Goal: Transaction & Acquisition: Download file/media

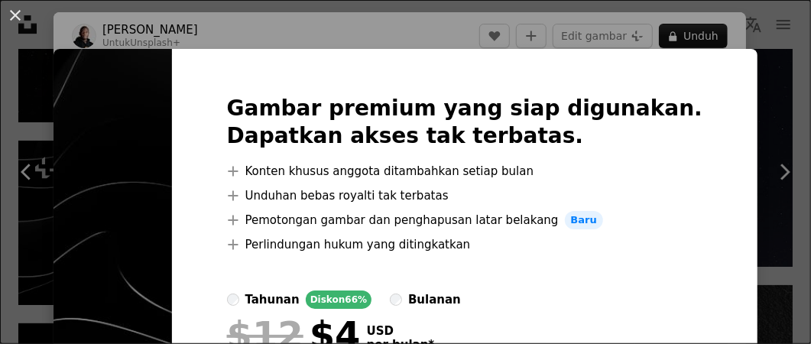
scroll to position [146, 0]
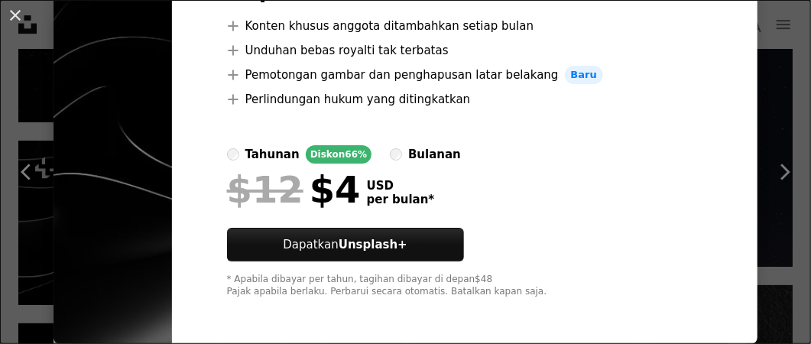
click at [771, 170] on div "An X shape Gambar premium yang siap digunakan. Dapatkan akses tak terbatas. A p…" at bounding box center [405, 172] width 811 height 344
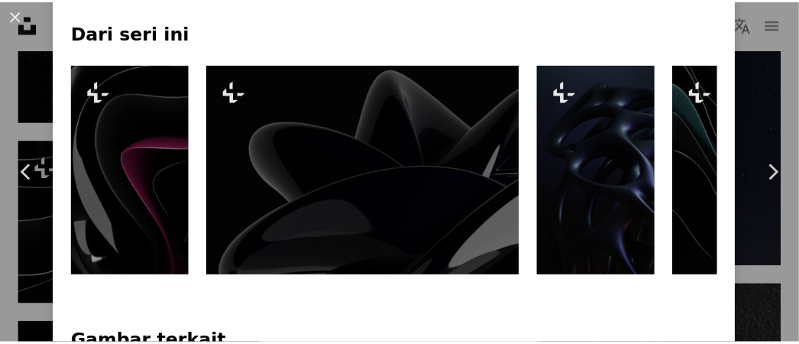
scroll to position [688, 0]
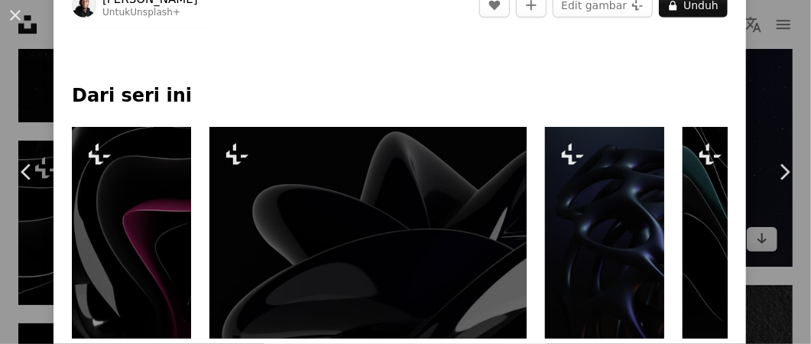
click at [746, 155] on div "An X shape Chevron left Chevron right [PERSON_NAME] Untuk Unsplash+ A heart A p…" at bounding box center [405, 172] width 811 height 344
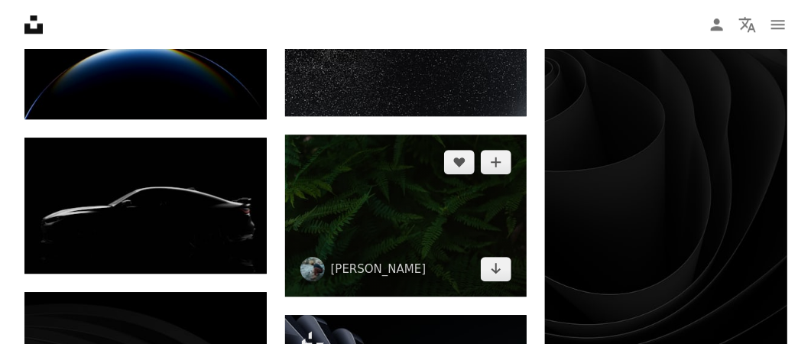
scroll to position [3208, 0]
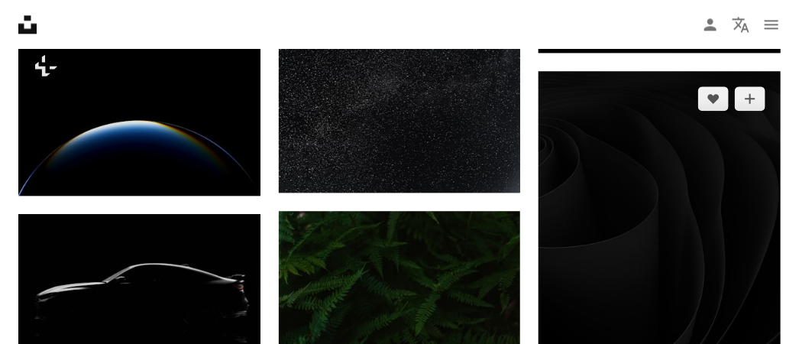
click at [618, 231] on img at bounding box center [660, 286] width 242 height 430
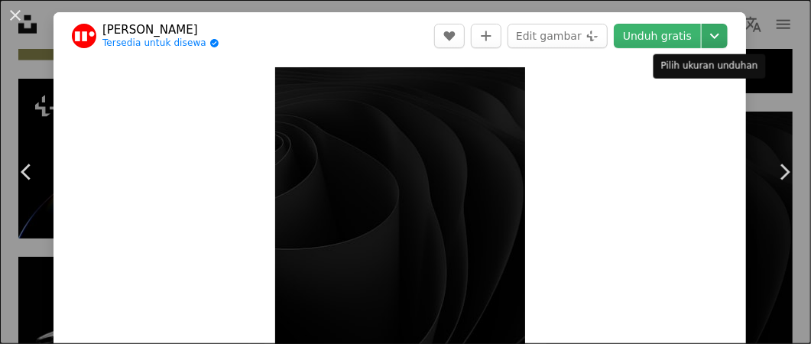
click at [702, 40] on icon "Chevron down" at bounding box center [714, 36] width 24 height 18
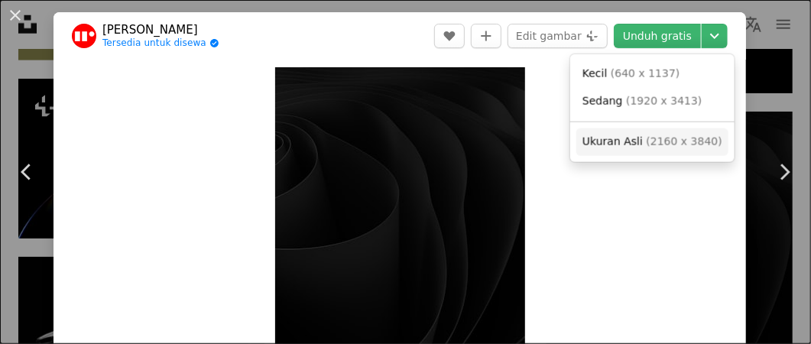
click at [681, 131] on link "Ukuran Asli ( 2160 x 3840 )" at bounding box center [652, 142] width 152 height 28
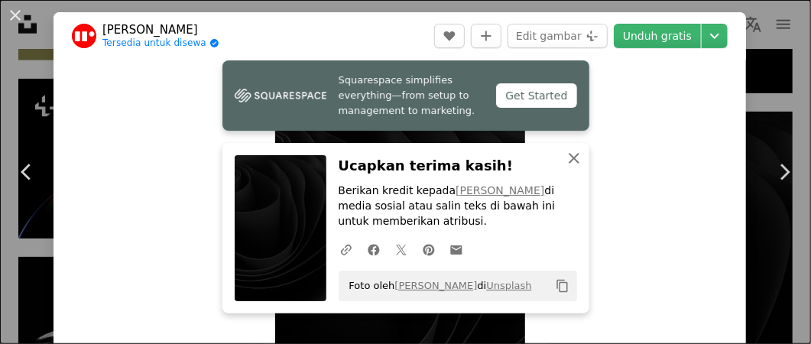
click at [565, 163] on icon "An X shape" at bounding box center [574, 158] width 18 height 18
